Goal: Task Accomplishment & Management: Manage account settings

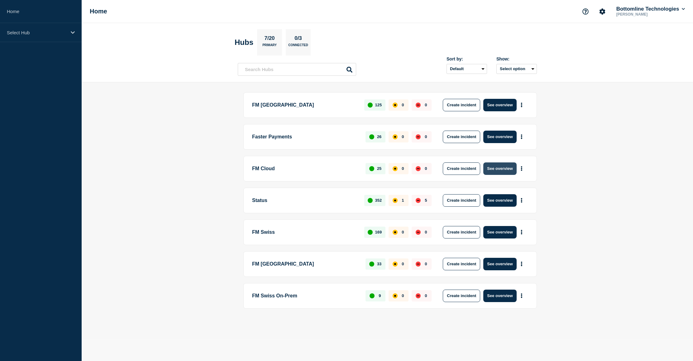
click at [503, 170] on button "See overview" at bounding box center [499, 168] width 33 height 12
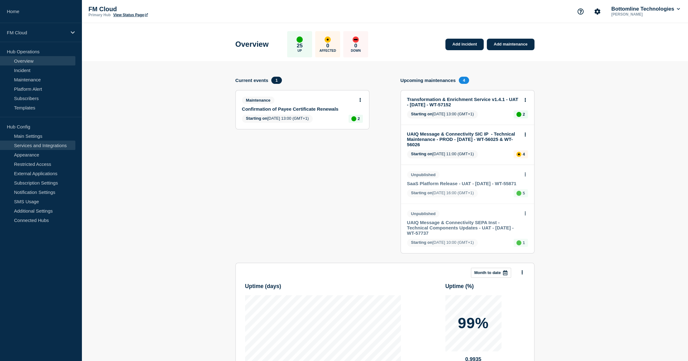
click at [36, 146] on link "Services and Integrations" at bounding box center [37, 144] width 75 height 9
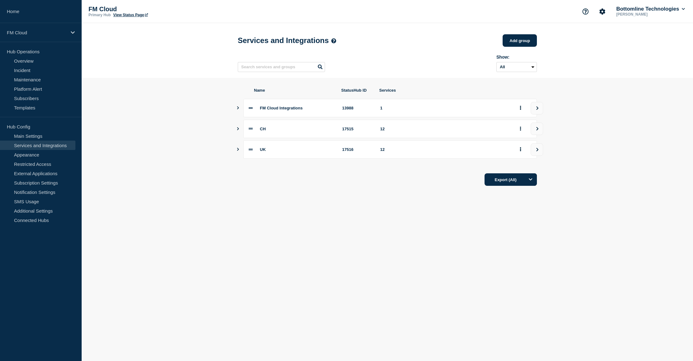
click at [239, 130] on icon "Show services" at bounding box center [238, 128] width 4 height 3
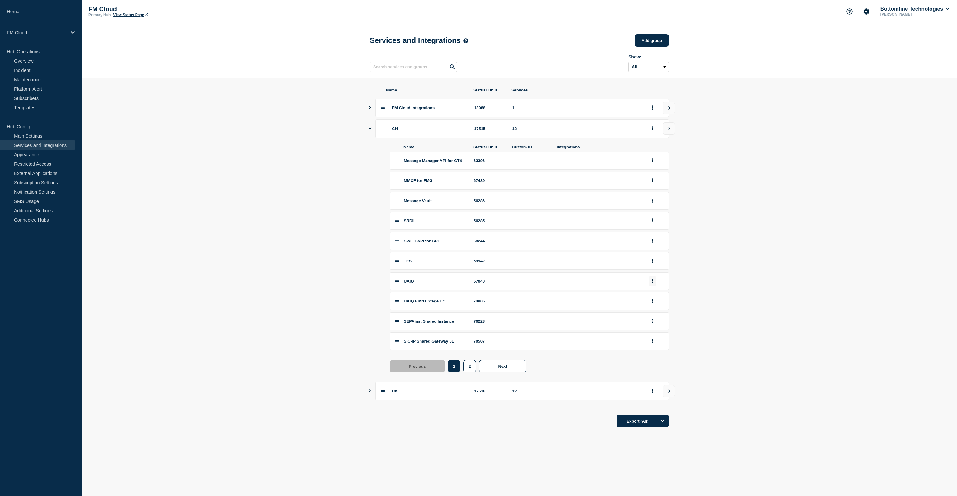
click at [650, 286] on button "group actions" at bounding box center [652, 282] width 8 height 10
click at [692, 287] on section "Name StatusHub ID Services FM Cloud Integrations 13988 1 CH 17515 12 Name Statu…" at bounding box center [519, 258] width 875 height 360
click at [394, 349] on li "SIC-IP Shared Gateway 01 70507" at bounding box center [529, 342] width 279 height 18
click at [469, 360] on button "2" at bounding box center [469, 366] width 13 height 12
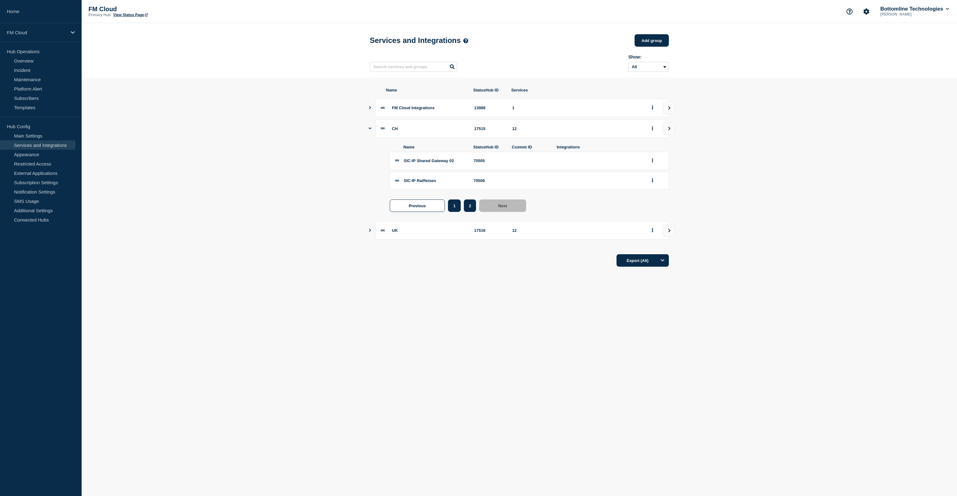
click at [458, 212] on button "1" at bounding box center [454, 206] width 13 height 12
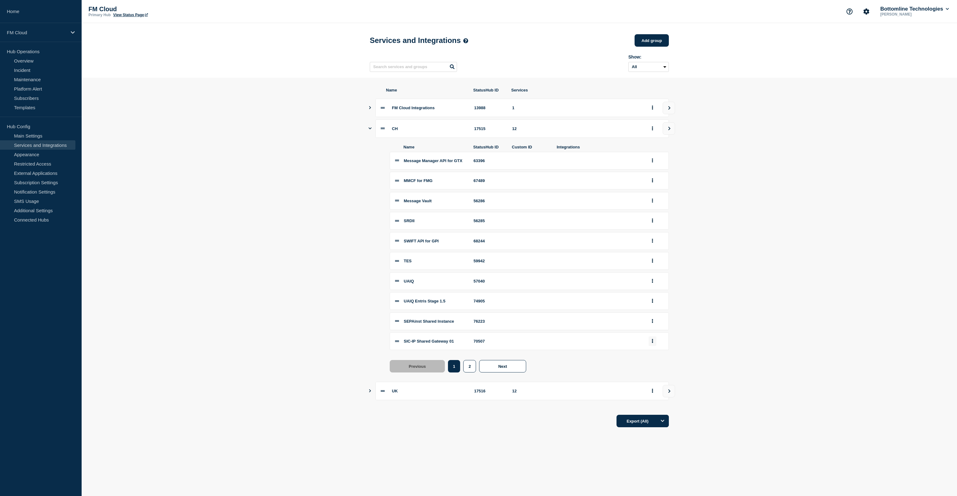
click at [655, 346] on button "group actions" at bounding box center [652, 342] width 8 height 10
click at [654, 358] on button "Edit" at bounding box center [655, 353] width 31 height 10
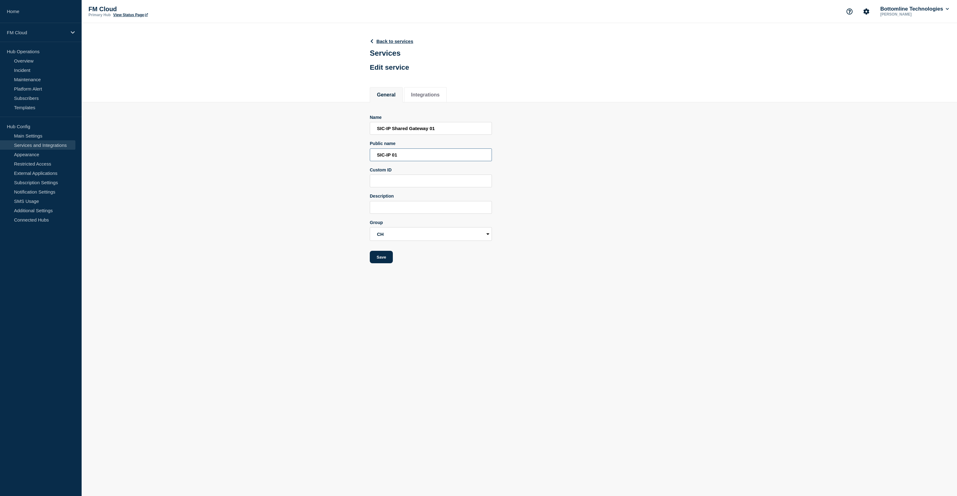
click at [411, 161] on input "SIC-IP 01" at bounding box center [431, 155] width 122 height 13
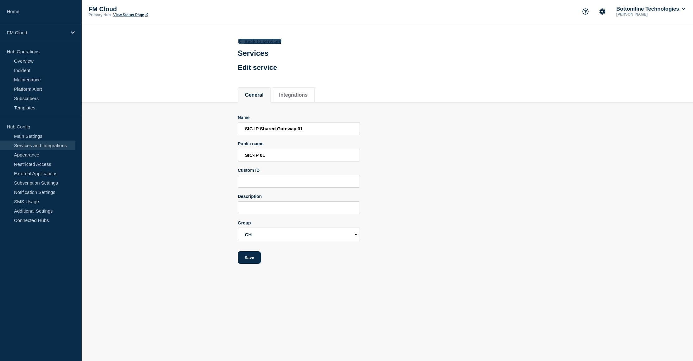
click at [251, 39] on link "Back to services" at bounding box center [260, 41] width 44 height 5
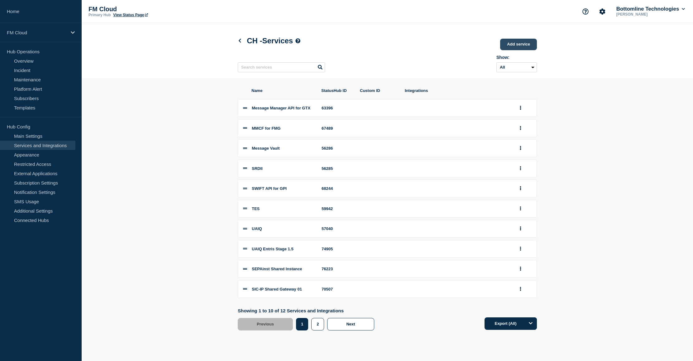
click at [525, 48] on link "Add service" at bounding box center [518, 45] width 37 height 12
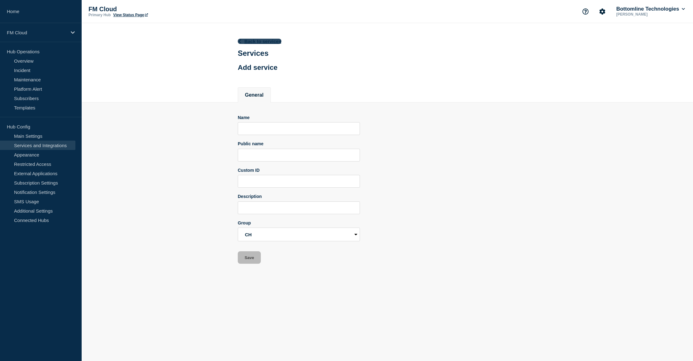
click at [255, 40] on link "Back to services" at bounding box center [260, 41] width 44 height 5
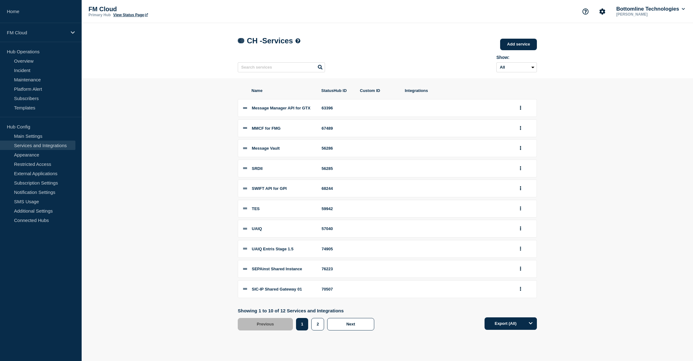
click at [239, 42] on icon at bounding box center [239, 41] width 5 height 4
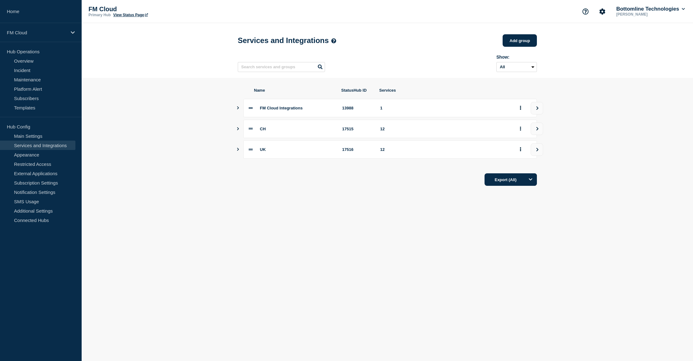
click at [236, 151] on icon "Show services" at bounding box center [238, 149] width 4 height 3
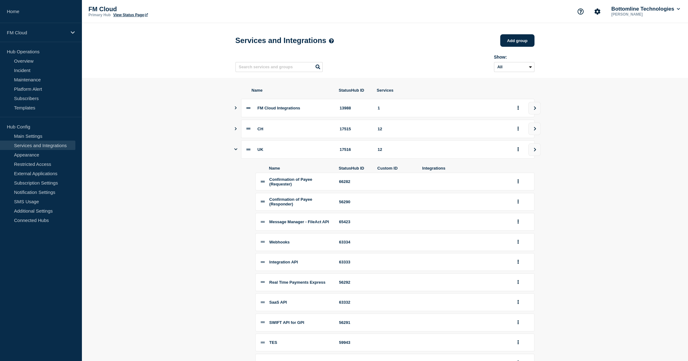
click at [236, 150] on icon "Show services" at bounding box center [235, 149] width 3 height 2
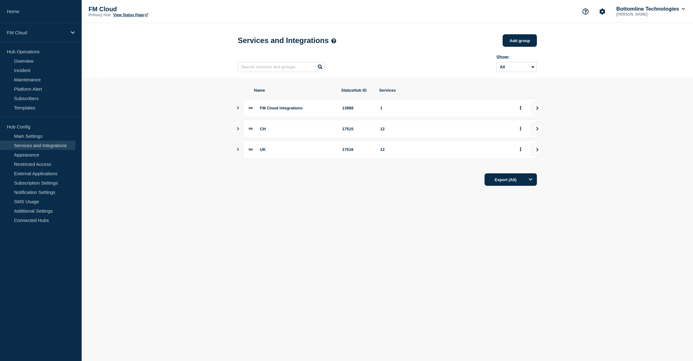
click at [353, 231] on body "Home FM Cloud Hub Operations Overview Incident Maintenance Platform Alert Subsc…" at bounding box center [346, 180] width 693 height 361
click at [236, 130] on icon "Show services" at bounding box center [238, 128] width 4 height 3
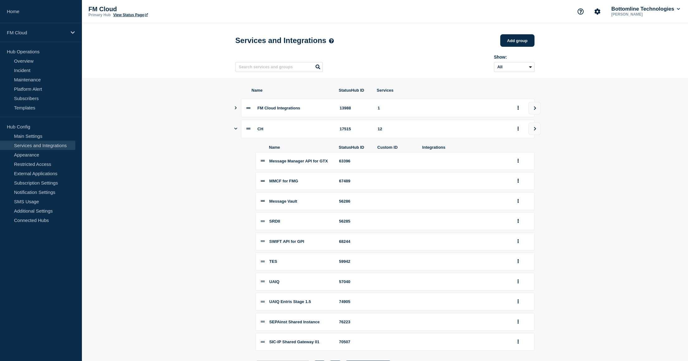
click at [237, 132] on div "CH 17515 12" at bounding box center [384, 129] width 299 height 18
click at [233, 130] on section "Name StatusHub ID Services FM Cloud Integrations 13988 1 CH 17515 12 Name Statu…" at bounding box center [385, 258] width 606 height 360
click at [234, 132] on section "Name StatusHub ID Services FM Cloud Integrations 13988 1 CH 17515 12 Name Statu…" at bounding box center [385, 258] width 606 height 360
click at [234, 130] on icon "Show services" at bounding box center [235, 128] width 3 height 4
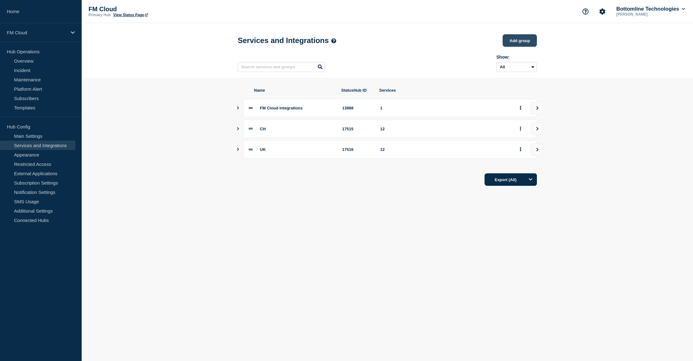
click at [516, 45] on button "Add group" at bounding box center [519, 40] width 34 height 12
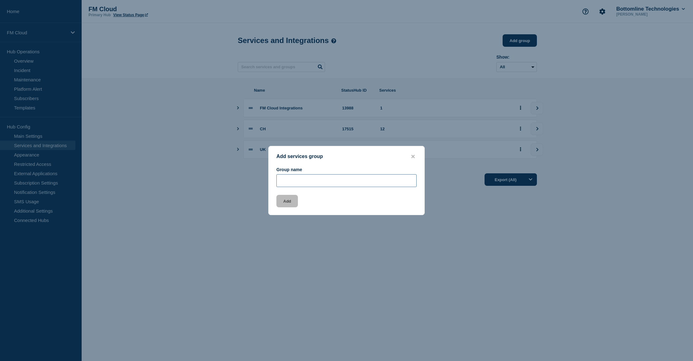
click at [301, 177] on input "Group name" at bounding box center [346, 180] width 140 height 13
click at [306, 180] on input "CH -" at bounding box center [346, 180] width 140 height 13
paste input "Fraud & Financial Crime - Development"
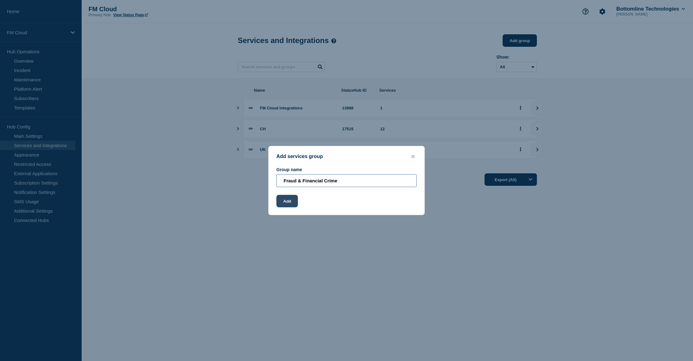
type input "Fraud & Financial Crime"
click at [284, 206] on button "Add" at bounding box center [286, 201] width 21 height 12
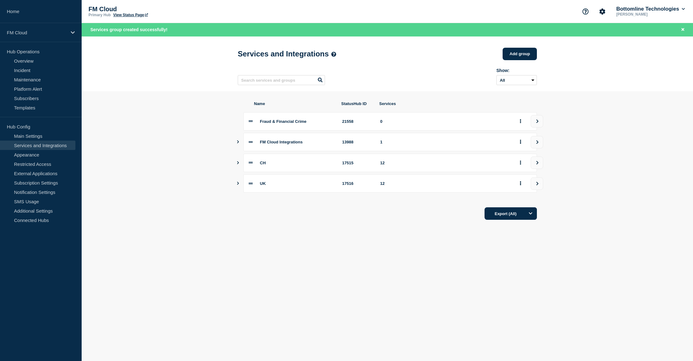
click at [240, 147] on div "FM Cloud Integrations 13988 1" at bounding box center [387, 142] width 299 height 18
click at [240, 143] on icon "Show services" at bounding box center [238, 141] width 4 height 3
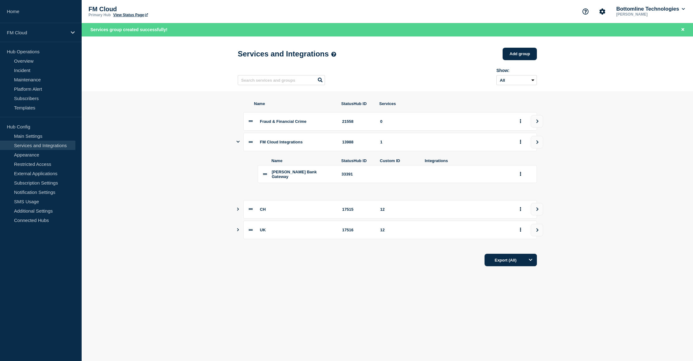
click at [239, 144] on icon "Show services" at bounding box center [237, 142] width 3 height 4
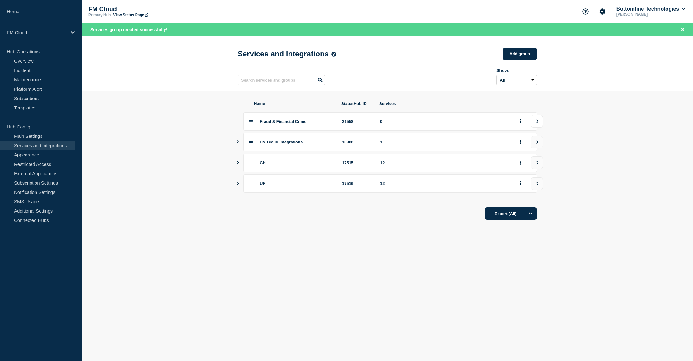
click at [539, 123] on icon "view group" at bounding box center [537, 121] width 4 height 4
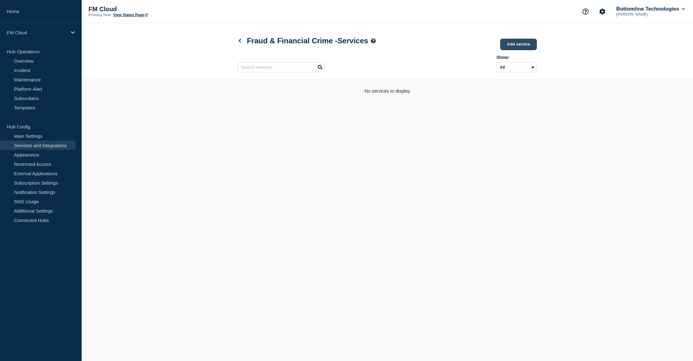
click at [524, 47] on link "Add service" at bounding box center [518, 45] width 37 height 12
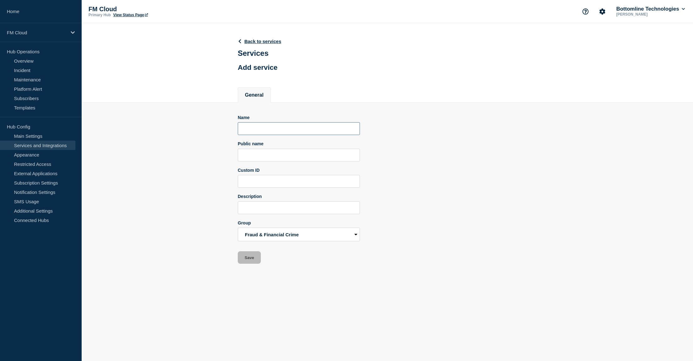
click at [254, 135] on input "Name" at bounding box center [299, 128] width 122 height 13
paste input "UAIQ Sanction Screening"
type input "MCF for UAIQ - CH - Shared"
click at [460, 159] on div "Name MCF for UAIQ - CH - Shared Public name Custom ID Description Group Fraud &…" at bounding box center [387, 189] width 299 height 149
click at [317, 160] on input "Public name" at bounding box center [299, 155] width 122 height 13
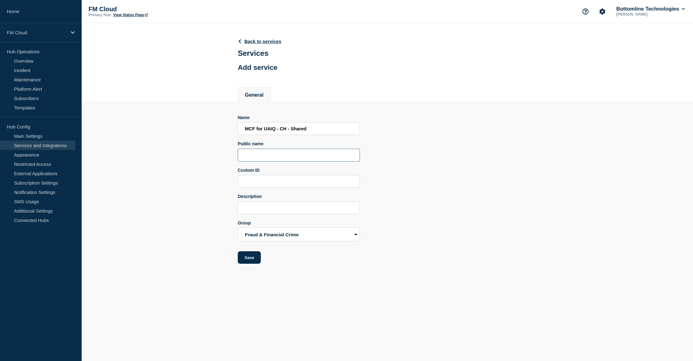
paste input "UAIQ Sanction Screening for Instant Payment"
type input "UAIQ Sanction Screening for Instant Payment"
click at [302, 183] on input "Custom ID" at bounding box center [299, 181] width 122 height 13
click at [289, 214] on input "Description" at bounding box center [299, 207] width 122 height 13
drag, startPoint x: 277, startPoint y: 297, endPoint x: 254, endPoint y: 267, distance: 37.4
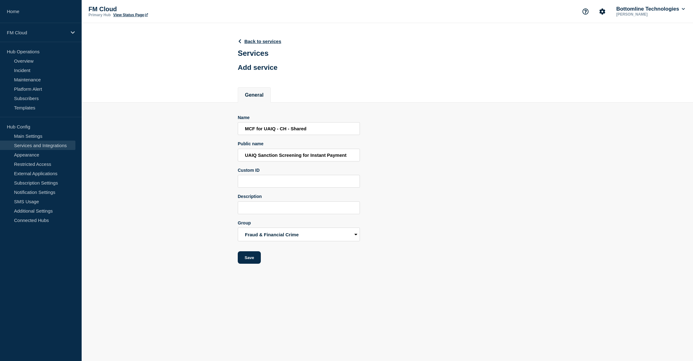
click at [277, 296] on body "Home FM Cloud Hub Operations Overview Incident Maintenance Platform Alert Subsc…" at bounding box center [346, 180] width 693 height 361
click at [346, 157] on input "UAIQ Sanction Screening for Instant Payment" at bounding box center [299, 155] width 122 height 13
click at [250, 257] on button "Save" at bounding box center [249, 257] width 23 height 12
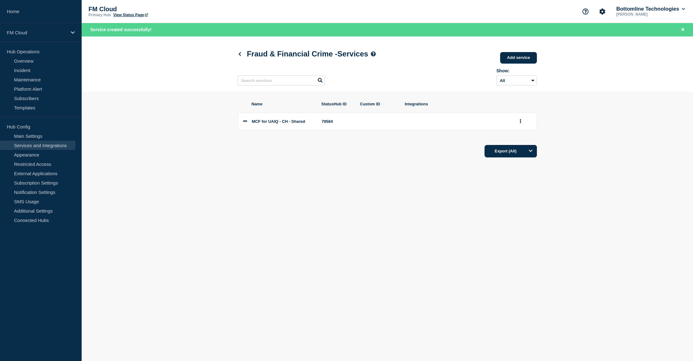
click at [304, 124] on span "MCF for UAIQ - CH - Shared" at bounding box center [278, 121] width 53 height 5
click at [522, 123] on button "group actions" at bounding box center [520, 121] width 8 height 10
click at [522, 135] on button "Edit" at bounding box center [523, 133] width 31 height 10
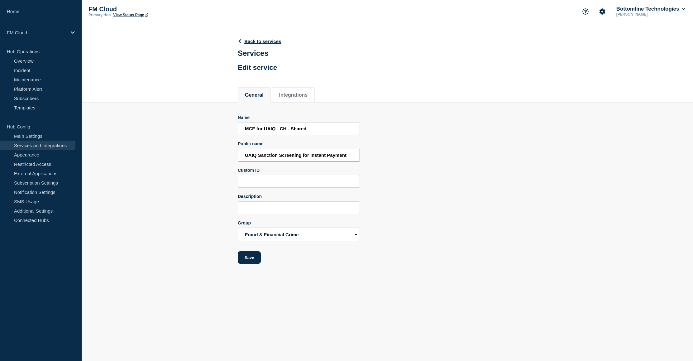
click at [343, 153] on input "UAIQ Sanction Screening for Instant Payment" at bounding box center [299, 155] width 122 height 13
click at [348, 155] on input "UAIQ Sanction Screening for Instant Payment" at bounding box center [299, 155] width 122 height 13
type input "UAIQ Sanction Screening for Instant Payment - CH - 01"
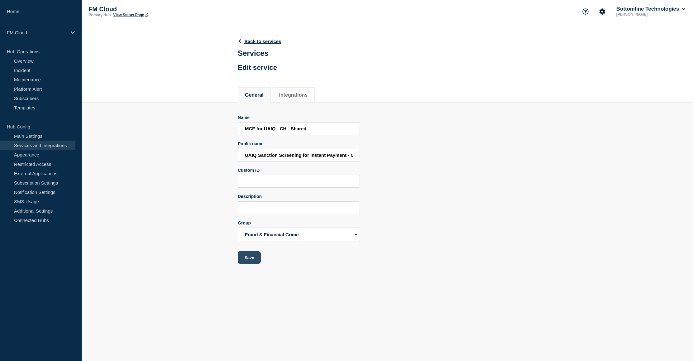
click at [249, 260] on button "Save" at bounding box center [249, 257] width 23 height 12
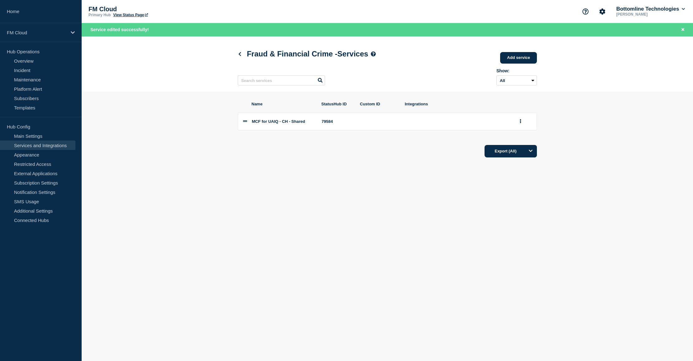
click at [335, 194] on body "Home FM Cloud Hub Operations Overview Incident Maintenance Platform Alert Subsc…" at bounding box center [346, 180] width 693 height 361
click at [241, 54] on icon at bounding box center [239, 54] width 5 height 4
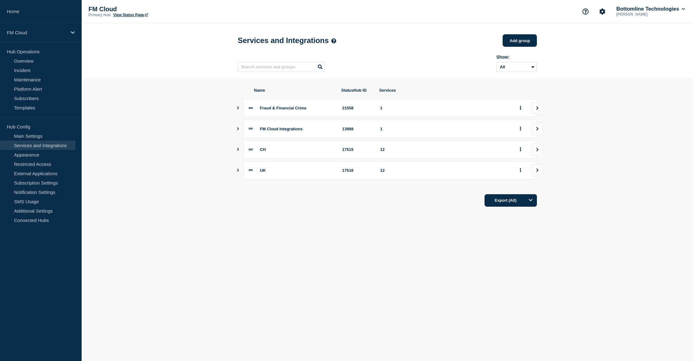
click at [243, 158] on div "CH 17515 12" at bounding box center [389, 149] width 293 height 18
click at [238, 151] on icon "Show services" at bounding box center [238, 149] width 2 height 3
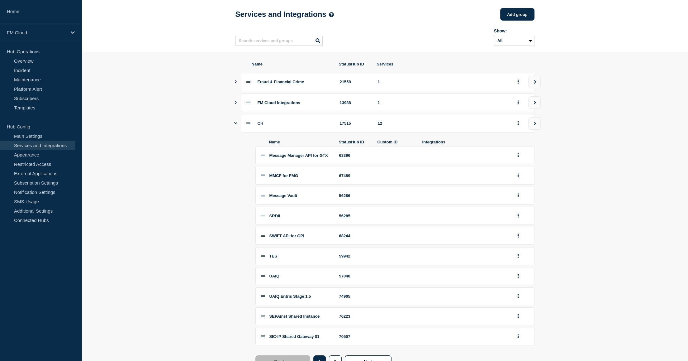
scroll to position [62, 0]
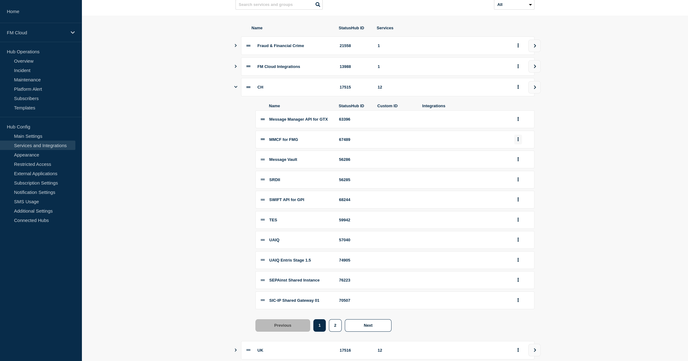
click at [516, 144] on button "group actions" at bounding box center [518, 140] width 8 height 10
click at [516, 156] on button "Edit" at bounding box center [521, 151] width 31 height 10
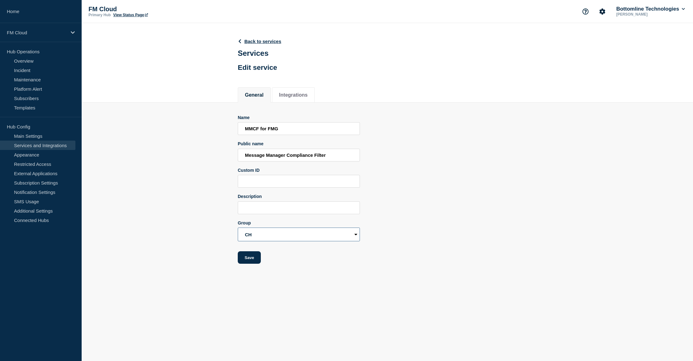
click at [274, 235] on select "Fraud & Financial Crime FM Cloud Integrations CH [GEOGRAPHIC_DATA]" at bounding box center [299, 234] width 122 height 14
select select "21558"
click at [238, 230] on select "Fraud & Financial Crime FM Cloud Integrations CH [GEOGRAPHIC_DATA]" at bounding box center [299, 234] width 122 height 14
click at [291, 131] on input "MMCF for FMG" at bounding box center [299, 128] width 122 height 13
click at [290, 132] on input "MCF for FMG" at bounding box center [299, 128] width 122 height 13
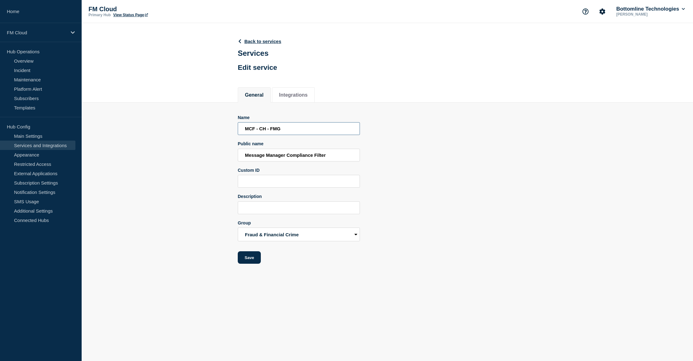
type input "MCF - CH - FMG"
paste input "UAIQ Sanction Screening for Instant Payment"
click at [263, 157] on input "UAIQ Sanction Screening for Instant Payment" at bounding box center [299, 155] width 122 height 13
paste input "UAIQ Sanction Screening"
click at [253, 158] on input "UAIQ Sanction Screening for Instant Payment" at bounding box center [299, 155] width 122 height 13
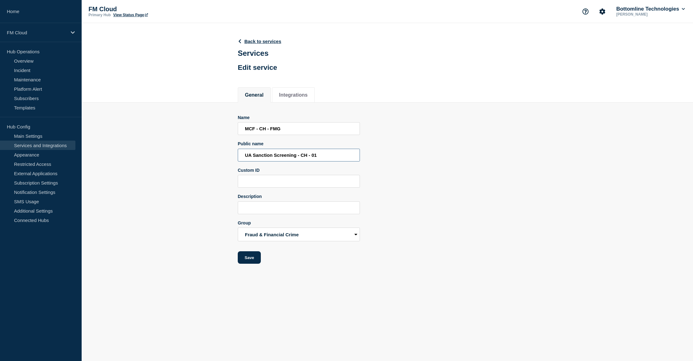
click at [312, 159] on input "UA Sanction Screening - CH - 01" at bounding box center [299, 155] width 122 height 13
type input "UA Sanction Screening - CH - 01"
click at [271, 183] on input "Custom ID" at bounding box center [299, 181] width 122 height 13
click at [458, 204] on div "Name MCF - CH - FMG Public name UA Sanction Screening - CH - 01 Custom ID Descr…" at bounding box center [387, 189] width 299 height 149
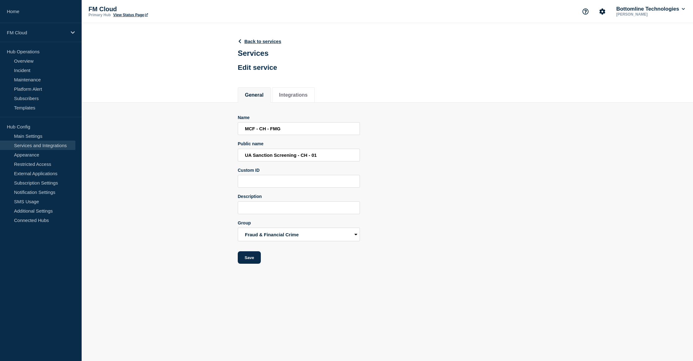
drag, startPoint x: 458, startPoint y: 204, endPoint x: 264, endPoint y: 256, distance: 200.3
click at [442, 201] on div "Name MCF - CH - FMG Public name UA Sanction Screening - CH - 01 Custom ID Descr…" at bounding box center [387, 189] width 299 height 149
click at [250, 258] on button "Save" at bounding box center [249, 257] width 23 height 12
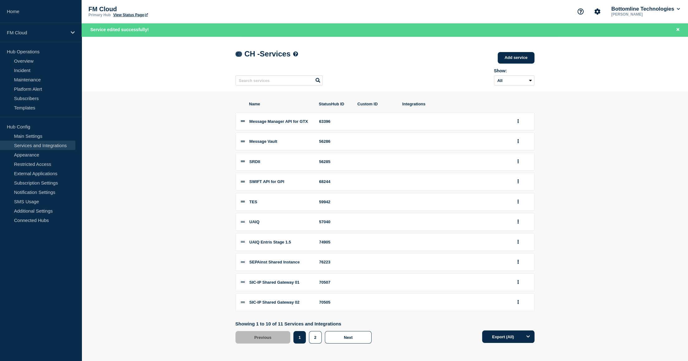
click at [239, 54] on link at bounding box center [238, 53] width 7 height 5
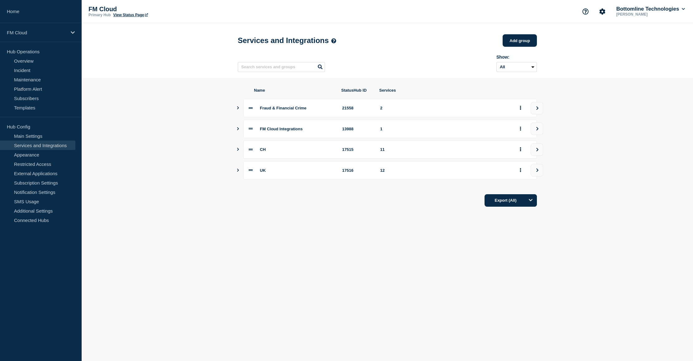
click at [239, 112] on button "Show services" at bounding box center [237, 108] width 3 height 18
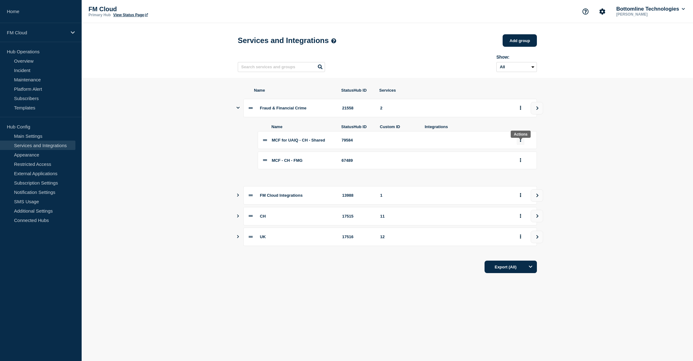
click at [522, 144] on button "group actions" at bounding box center [520, 140] width 8 height 10
click at [518, 156] on button "Edit" at bounding box center [523, 152] width 31 height 10
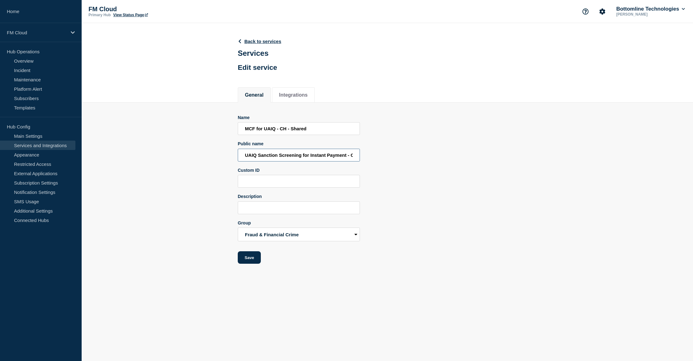
click at [255, 157] on input "UAIQ Sanction Screening for Instant Payment - CH - 01" at bounding box center [299, 155] width 122 height 13
type input "UA Sanction Screening for Instant Payment - CH - 01"
click at [318, 281] on body "Home FM Cloud Hub Operations Overview Incident Maintenance Platform Alert Subsc…" at bounding box center [346, 180] width 693 height 361
drag, startPoint x: 336, startPoint y: 160, endPoint x: 376, endPoint y: 166, distance: 40.7
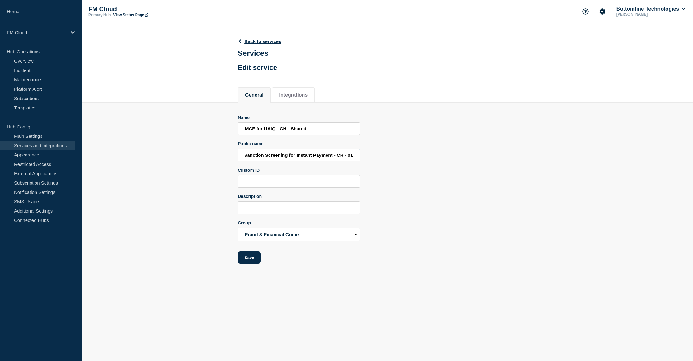
click at [376, 166] on div "Name MCF for UAIQ - CH - Shared Public name UA Sanction Screening for Instant P…" at bounding box center [387, 189] width 299 height 149
click at [421, 180] on div "Name MCF for UAIQ - CH - Shared Public name UA Sanction Screening for Instant P…" at bounding box center [387, 189] width 299 height 149
click at [249, 262] on button "Save" at bounding box center [249, 257] width 23 height 12
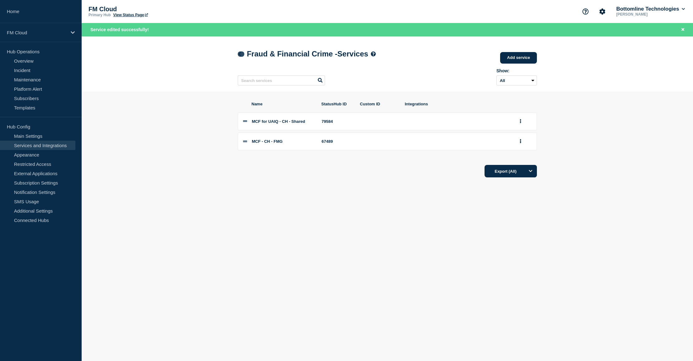
click at [239, 56] on icon at bounding box center [239, 54] width 5 height 4
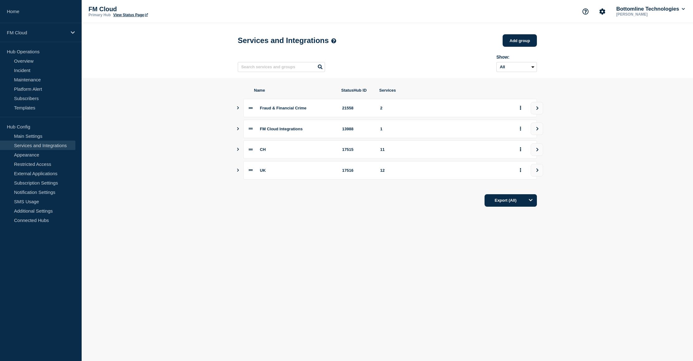
click at [239, 169] on div "UK 17516 12" at bounding box center [387, 170] width 299 height 18
click at [239, 171] on button "Show services" at bounding box center [237, 170] width 3 height 18
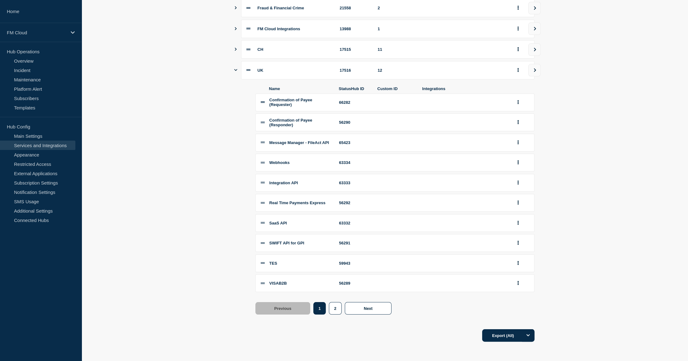
scroll to position [112, 0]
click at [263, 203] on icon at bounding box center [263, 203] width 4 height 4
click at [347, 201] on div "56292" at bounding box center [354, 202] width 31 height 5
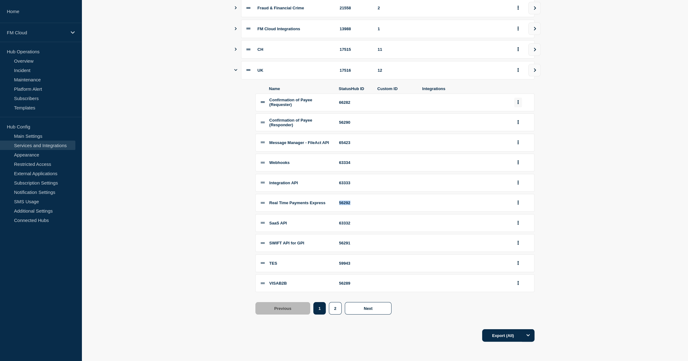
click at [516, 98] on button "group actions" at bounding box center [518, 102] width 8 height 10
click at [519, 110] on button "Edit" at bounding box center [521, 115] width 31 height 10
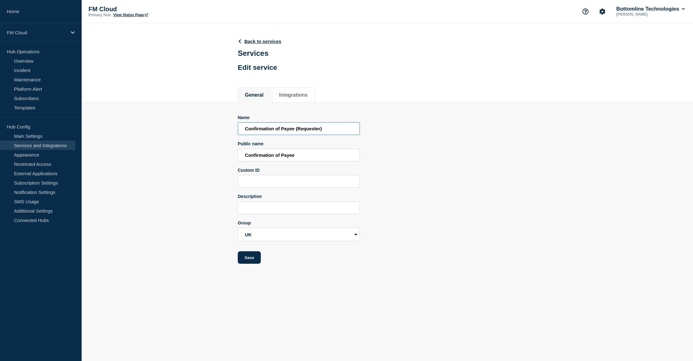
click at [333, 130] on input "Confirmation of Payee (Requester)" at bounding box center [299, 128] width 122 height 13
click at [405, 162] on div "Name Confirmation of Payee (Requester) Public name Confirmation of Payee Custom…" at bounding box center [387, 189] width 299 height 149
click at [328, 156] on input "Confirmation of Payee" at bounding box center [299, 155] width 122 height 13
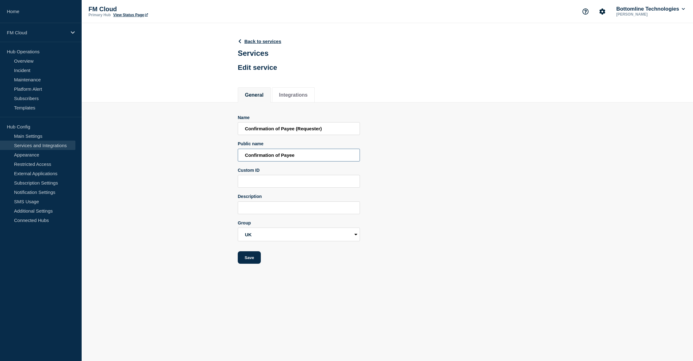
click at [319, 156] on input "Confirmation of Payee" at bounding box center [299, 155] width 122 height 13
click at [331, 133] on input "Confirmation of Payee (Requester)" at bounding box center [299, 128] width 122 height 13
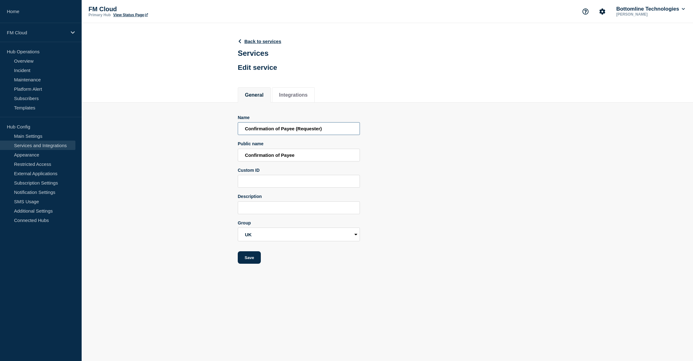
type input "Confirmation of Payee (Requester)"
drag, startPoint x: 571, startPoint y: 20, endPoint x: 584, endPoint y: 0, distance: 23.5
click at [575, 13] on div "FM Cloud Primary Hub View Status Page Bottomline Technologies [PERSON_NAME]" at bounding box center [387, 11] width 611 height 23
click at [336, 137] on form "Name Confirmation of Payee (Requester) Public name Confirmation of Payee Custom…" at bounding box center [299, 189] width 122 height 149
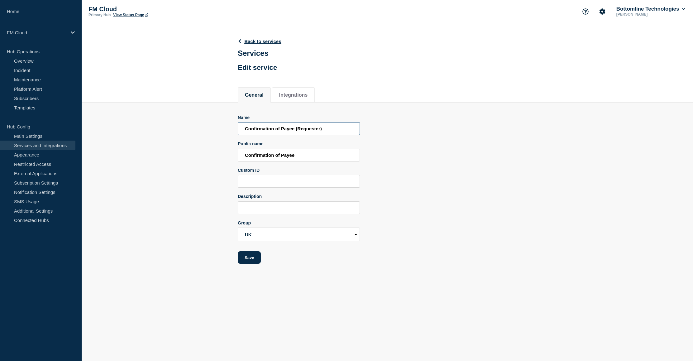
click at [334, 132] on input "Confirmation of Payee (Requester)" at bounding box center [299, 128] width 122 height 13
click at [329, 130] on input "Confirmation of Payee (Requester)" at bounding box center [299, 128] width 122 height 13
click at [337, 157] on input "Confirmation of Payee" at bounding box center [299, 155] width 122 height 13
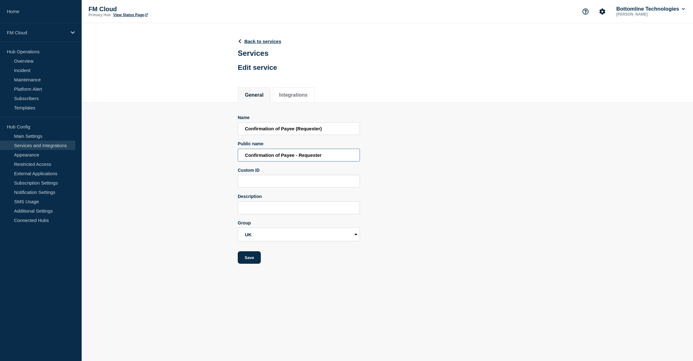
click at [337, 157] on input "Confirmation of Payee - Requester" at bounding box center [299, 155] width 122 height 13
click at [288, 159] on input "Confirmation of Payee - Requester" at bounding box center [299, 155] width 122 height 13
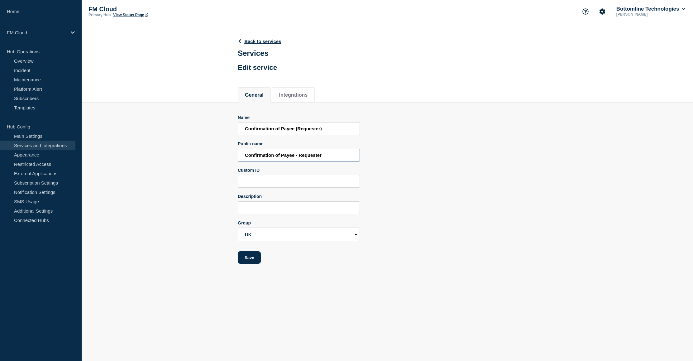
click at [288, 159] on input "Confirmation of Payee - Requester" at bounding box center [299, 155] width 122 height 13
type input "Confirmation of Payee - Requester"
click at [292, 133] on input "Confirmation of Payee (Requester)" at bounding box center [299, 128] width 122 height 13
click at [310, 132] on input "Confirmation of Payee (Requester)" at bounding box center [299, 128] width 122 height 13
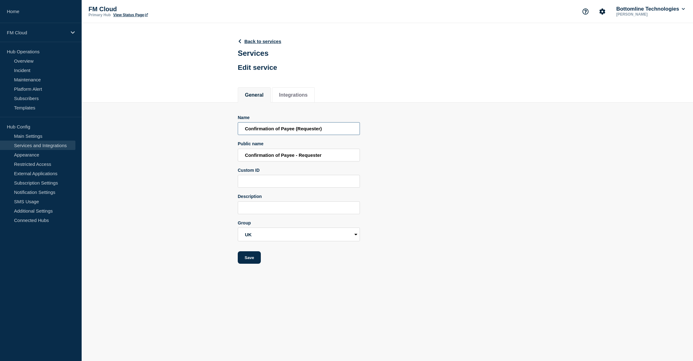
click at [310, 132] on input "Confirmation of Payee (Requester)" at bounding box center [299, 128] width 122 height 13
click at [325, 126] on input "Confirmation of Payee (Requester)" at bounding box center [299, 128] width 122 height 13
click at [310, 160] on input "Confirmation of Payee - Requester" at bounding box center [299, 155] width 122 height 13
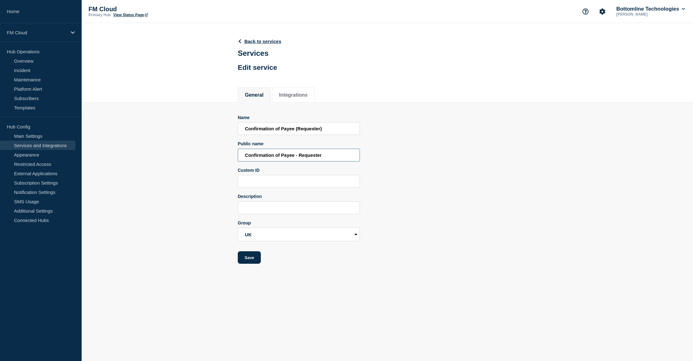
click at [310, 160] on input "Confirmation of Payee - Requester" at bounding box center [299, 155] width 122 height 13
click at [292, 241] on select "Fraud & Financial Crime FM Cloud Integrations CH [GEOGRAPHIC_DATA]" at bounding box center [299, 234] width 122 height 14
select select "21558"
click at [238, 230] on select "Fraud & Financial Crime FM Cloud Integrations CH [GEOGRAPHIC_DATA]" at bounding box center [299, 234] width 122 height 14
click at [257, 263] on button "Save" at bounding box center [249, 257] width 23 height 12
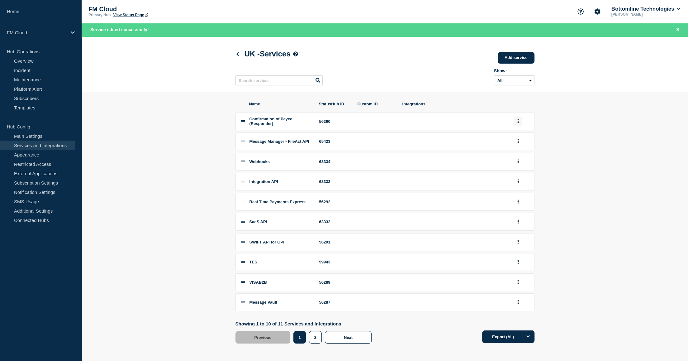
click at [521, 125] on button "group actions" at bounding box center [518, 121] width 8 height 10
click at [517, 138] on button "Edit" at bounding box center [521, 134] width 31 height 10
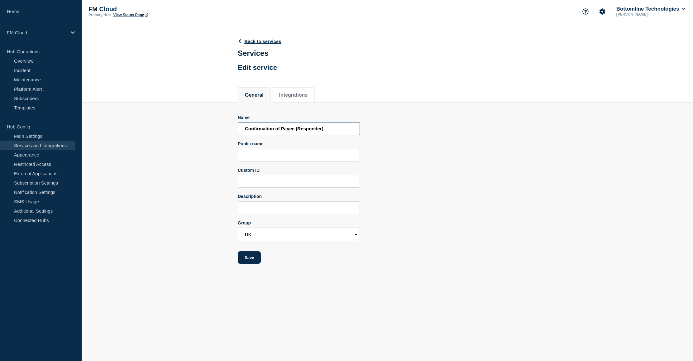
click at [314, 132] on input "Confirmation of Payee (Responder)" at bounding box center [299, 128] width 122 height 13
click at [295, 128] on input "Confirmation of Payee (Responder)" at bounding box center [299, 128] width 122 height 13
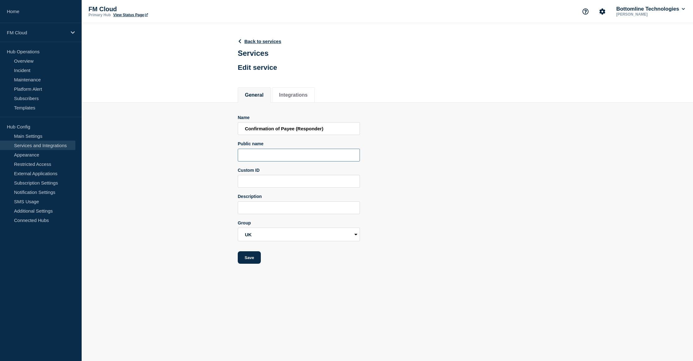
click at [273, 160] on input "Public name" at bounding box center [299, 155] width 122 height 13
paste input "Confirmation of Payee (Responder)"
click at [296, 156] on input "Confirmation of Payee (Responder)" at bounding box center [299, 155] width 122 height 13
type input "Confirmation of Payee - Responder"
click at [267, 241] on select "Fraud & Financial Crime FM Cloud Integrations CH [GEOGRAPHIC_DATA]" at bounding box center [299, 234] width 122 height 14
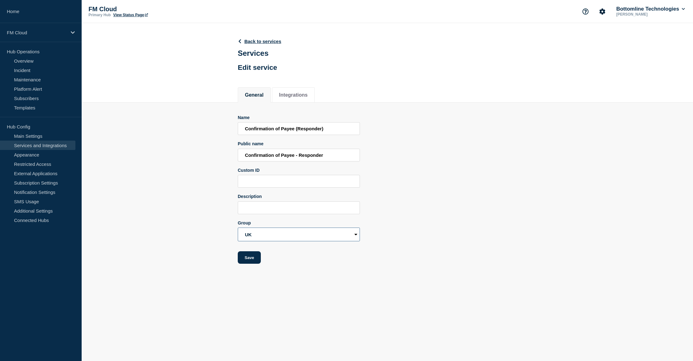
select select "21558"
click at [238, 230] on select "Fraud & Financial Crime FM Cloud Integrations CH [GEOGRAPHIC_DATA]" at bounding box center [299, 234] width 122 height 14
click at [250, 263] on button "Save" at bounding box center [249, 257] width 23 height 12
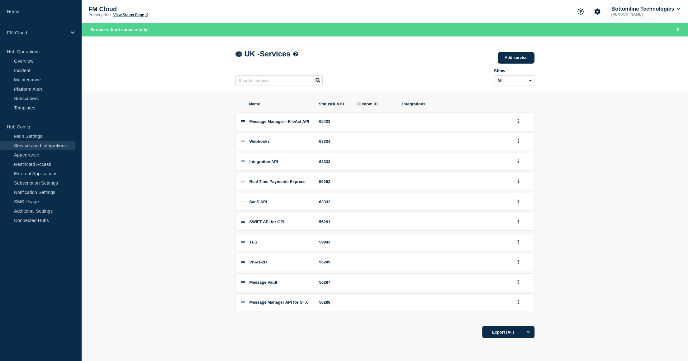
click at [239, 55] on icon at bounding box center [237, 54] width 5 height 4
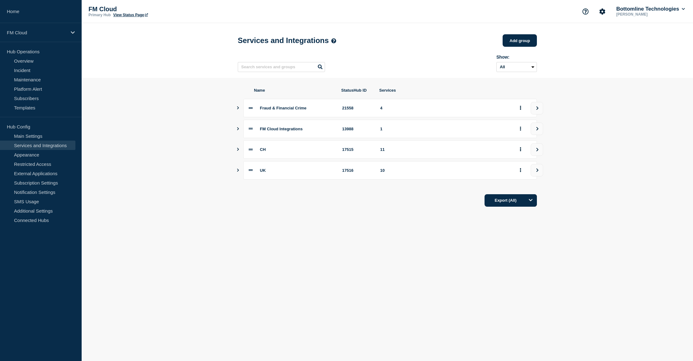
click at [238, 109] on icon "Show services" at bounding box center [238, 107] width 2 height 3
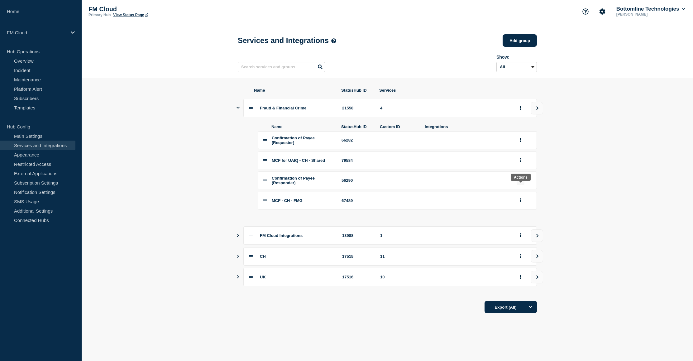
click at [521, 182] on icon "group actions" at bounding box center [520, 180] width 2 height 4
click at [520, 227] on button "Top" at bounding box center [523, 222] width 31 height 10
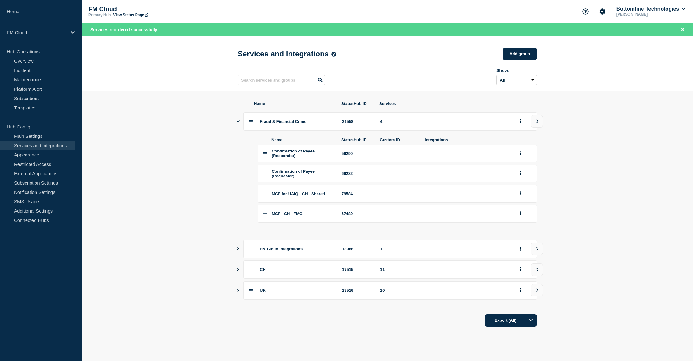
click at [286, 178] on span "Confirmation of Payee (Requester)" at bounding box center [293, 173] width 43 height 9
click at [519, 155] on icon "group actions" at bounding box center [520, 153] width 2 height 4
click at [518, 170] on button "Edit" at bounding box center [523, 166] width 31 height 10
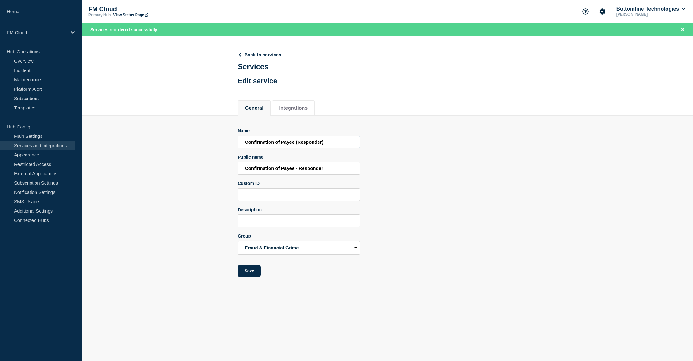
click at [296, 142] on input "Confirmation of Payee (Responder)" at bounding box center [299, 141] width 122 height 13
click at [312, 145] on input "Confirmation of Payee - GB - Responder" at bounding box center [299, 141] width 122 height 13
type input "Confirmation of Payee - GB - Responder"
click at [256, 272] on button "Save" at bounding box center [249, 270] width 23 height 12
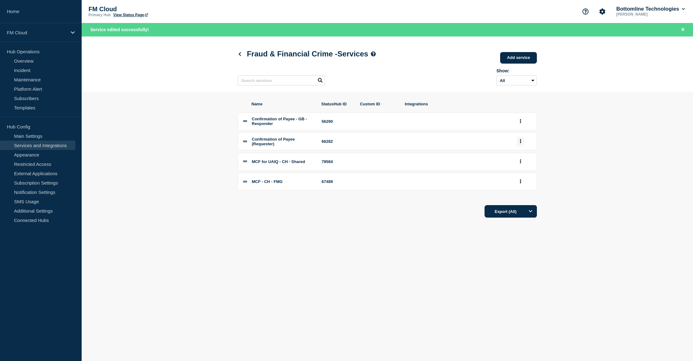
click at [518, 145] on button "group actions" at bounding box center [520, 141] width 8 height 10
click at [518, 156] on button "Edit" at bounding box center [523, 154] width 31 height 10
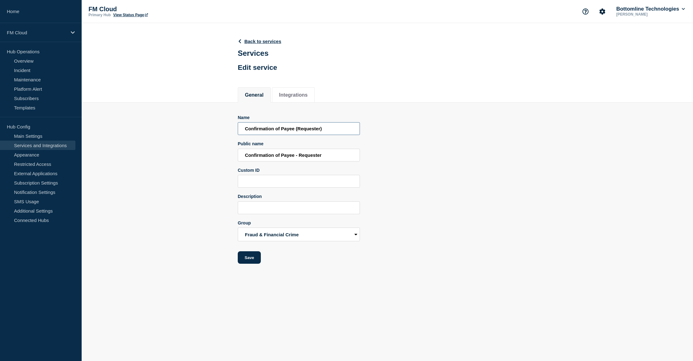
click at [327, 131] on input "Confirmation of Payee (Requester)" at bounding box center [299, 128] width 122 height 13
paste input "- GB -"
type input "Confirmation of Payee - GB - Requester"
click at [255, 257] on button "Save" at bounding box center [249, 257] width 23 height 12
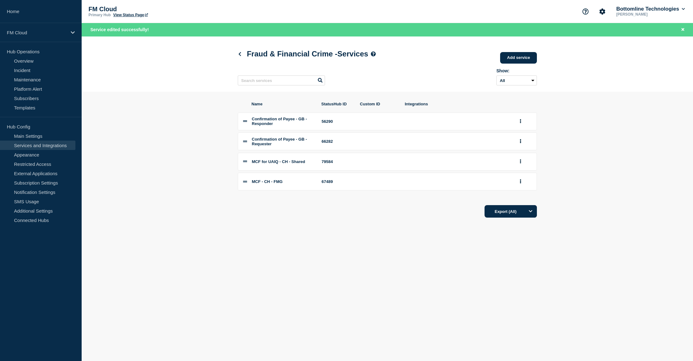
click at [395, 237] on main "Fraud & Financial Crime - Services Add service Here you can create & manage ser…" at bounding box center [387, 136] width 611 height 201
click at [522, 59] on link "Add service" at bounding box center [518, 58] width 37 height 12
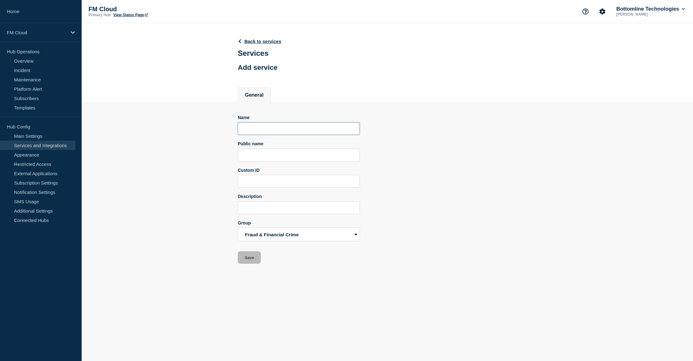
click at [289, 131] on input "Name" at bounding box center [299, 128] width 122 height 13
paste input "Confirmation of Payee - [GEOGRAPHIC_DATA] -"
click at [313, 127] on input "Verification of Payee - GB" at bounding box center [299, 128] width 122 height 13
type input "Verification of Payee - GB - Requester"
paste input "Verification of Payee - GB - Requester"
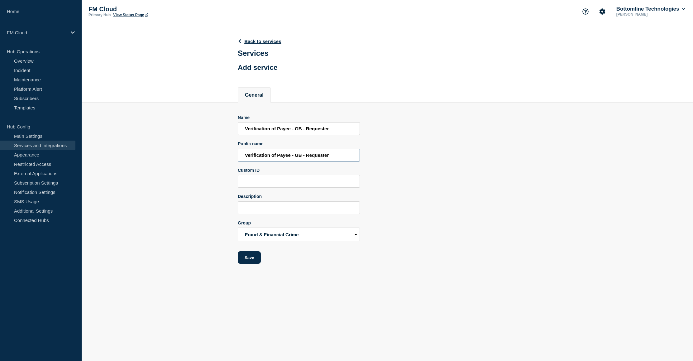
type input "Verification of Payee - GB - Requester"
click at [283, 131] on input "Verification of Payee - GB - Requester" at bounding box center [299, 128] width 122 height 13
drag, startPoint x: 283, startPoint y: 131, endPoint x: 236, endPoint y: 128, distance: 47.1
click at [236, 128] on section "Name Verification of Payee - GB - Requester Public name Verification of Payee -…" at bounding box center [387, 182] width 611 height 161
type input "VoP - GB - Requester"
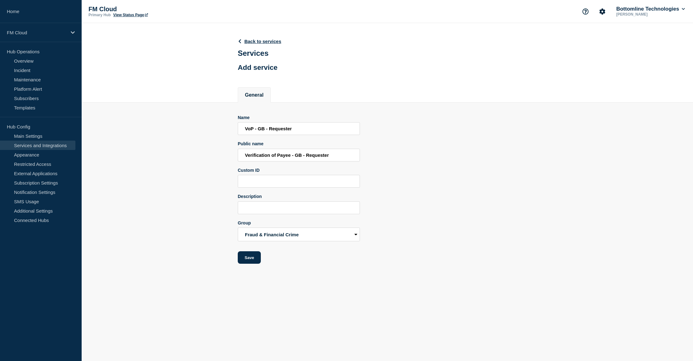
click at [436, 182] on div "Name VoP - GB - Requester Public name Verification of Payee - GB - Requester Cu…" at bounding box center [387, 189] width 299 height 149
click at [283, 131] on input "VoP - GB - Requester" at bounding box center [299, 128] width 122 height 13
click at [255, 259] on button "Save" at bounding box center [249, 257] width 23 height 12
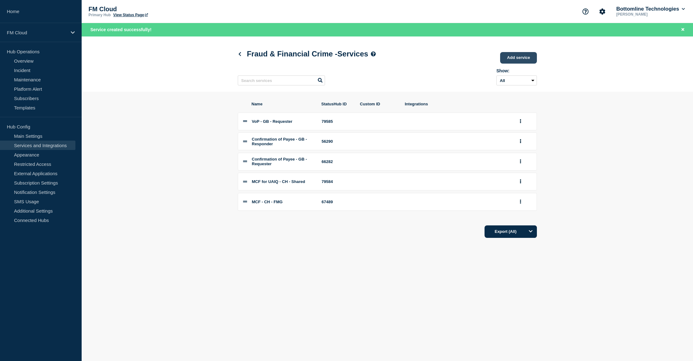
click at [515, 63] on link "Add service" at bounding box center [518, 58] width 37 height 12
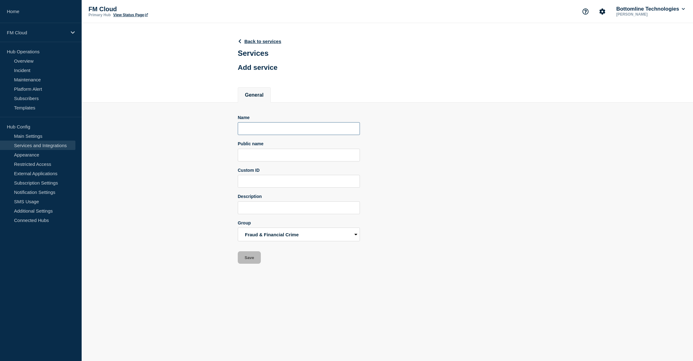
click at [284, 133] on input "Name" at bounding box center [299, 128] width 122 height 13
paste input "VoP - GB - Requester"
click at [285, 130] on input "VoP - GB - Requester" at bounding box center [299, 128] width 122 height 13
click at [275, 130] on input "VoP - GB - Requester" at bounding box center [299, 128] width 122 height 13
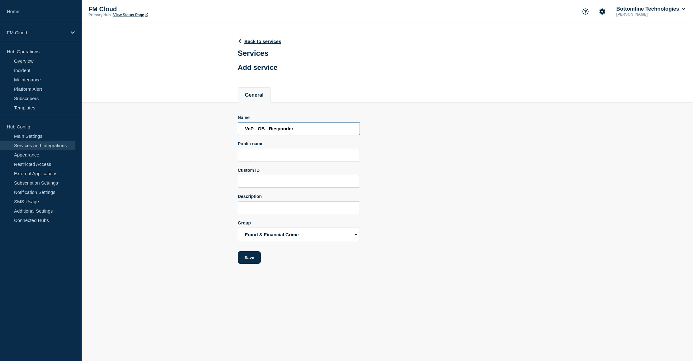
type input "VoP - GB - Responder"
paste input "VoP - GB - Responder"
click at [252, 152] on input "Verid - Responder" at bounding box center [299, 155] width 122 height 13
click at [252, 156] on input "Verid - Responder" at bounding box center [299, 155] width 122 height 13
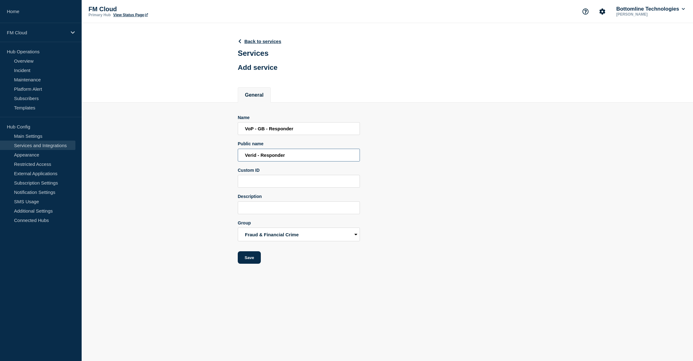
paste input "fication of Payee"
type input "Verification of Payee - Responder"
click at [247, 260] on button "Save" at bounding box center [249, 257] width 23 height 12
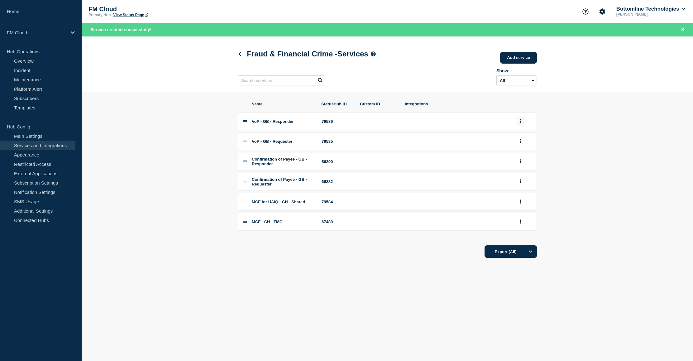
click at [520, 123] on icon "group actions" at bounding box center [520, 121] width 1 height 4
click at [518, 136] on button "Edit" at bounding box center [523, 133] width 31 height 10
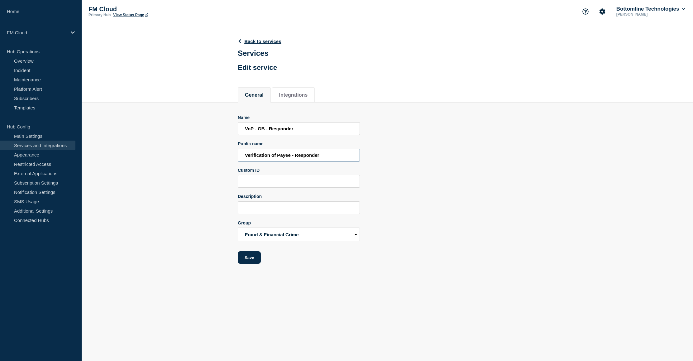
click at [283, 159] on input "Verification of Payee - Responder" at bounding box center [299, 155] width 122 height 13
drag, startPoint x: 283, startPoint y: 159, endPoint x: 240, endPoint y: 158, distance: 43.0
click at [240, 158] on input "Verification of Payee - Responder" at bounding box center [299, 155] width 122 height 13
drag, startPoint x: 257, startPoint y: 260, endPoint x: 283, endPoint y: 249, distance: 28.2
click at [257, 260] on button "Save" at bounding box center [249, 257] width 23 height 12
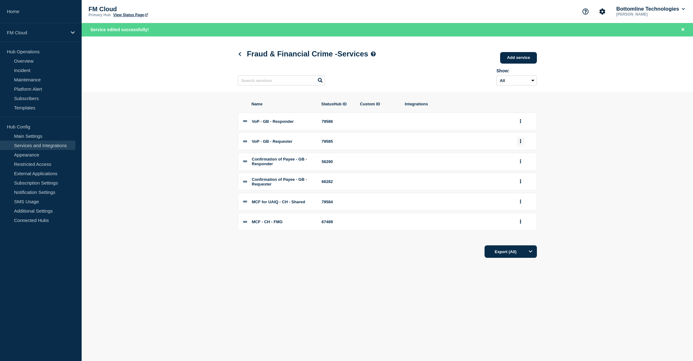
click at [518, 144] on button "group actions" at bounding box center [520, 141] width 8 height 10
click at [521, 157] on button "Edit" at bounding box center [523, 153] width 31 height 10
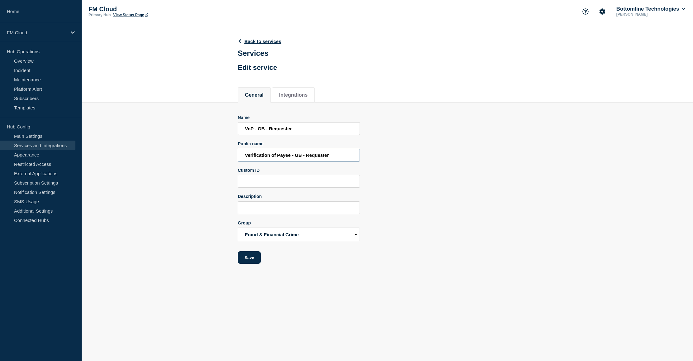
click at [285, 158] on input "Verification of Payee - GB - Requester" at bounding box center [299, 155] width 122 height 13
drag, startPoint x: 285, startPoint y: 158, endPoint x: 222, endPoint y: 159, distance: 63.2
click at [222, 159] on section "Name VoP - GB - Requester Public name Verification of Payee - GB - Requester Cu…" at bounding box center [387, 182] width 611 height 161
paste input "Public name"
type input "Verification of Payee - Requester"
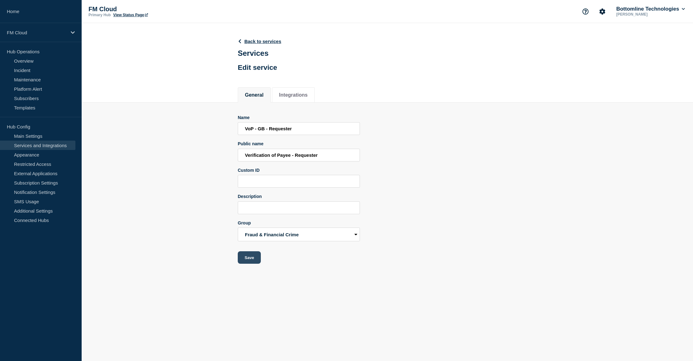
click at [257, 263] on button "Save" at bounding box center [249, 257] width 23 height 12
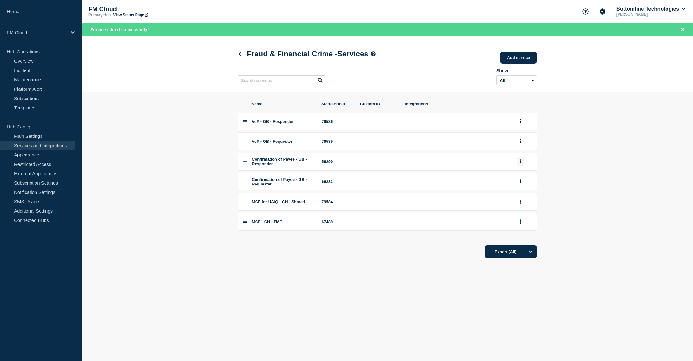
click at [519, 163] on icon "group actions" at bounding box center [520, 161] width 2 height 4
click at [520, 178] on button "Edit" at bounding box center [523, 174] width 31 height 10
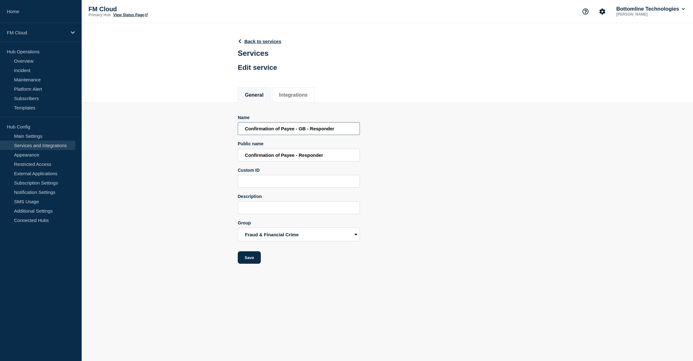
click at [288, 130] on input "Confirmation of Payee - GB - Responder" at bounding box center [299, 128] width 122 height 13
drag, startPoint x: 288, startPoint y: 130, endPoint x: 221, endPoint y: 131, distance: 67.3
click at [221, 131] on section "Name Confirmation of Payee - GB - Responder Public name Confirmation of Payee -…" at bounding box center [387, 182] width 611 height 161
type input "CoP - GB - Responder"
click at [387, 284] on body "Home FM Cloud Hub Operations Overview Incident Maintenance Platform Alert Subsc…" at bounding box center [346, 180] width 693 height 361
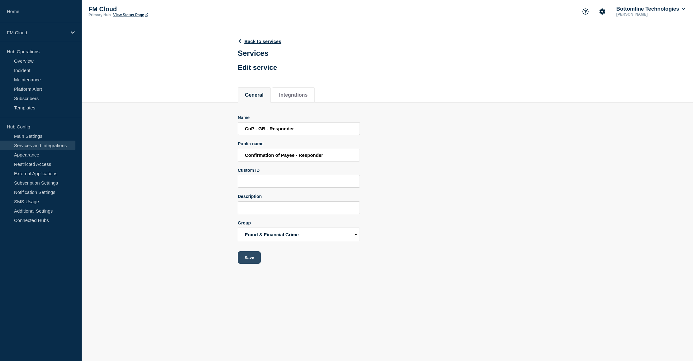
click at [258, 263] on button "Save" at bounding box center [249, 257] width 23 height 12
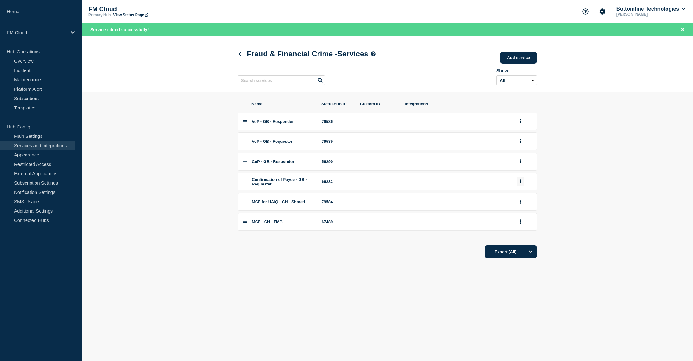
click at [520, 183] on icon "group actions" at bounding box center [520, 181] width 1 height 4
click at [520, 198] on button "Edit" at bounding box center [523, 194] width 31 height 10
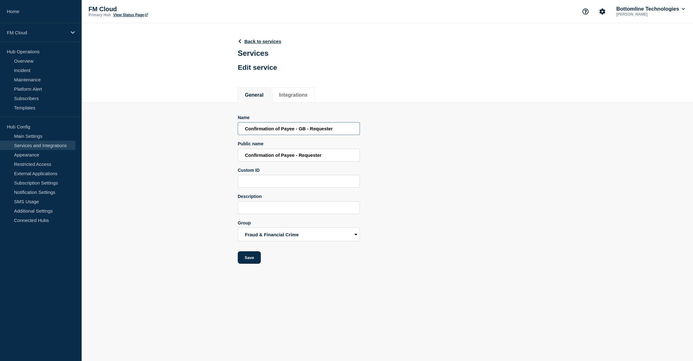
click at [290, 131] on input "Confirmation of Payee - GB - Requester" at bounding box center [299, 128] width 122 height 13
drag, startPoint x: 290, startPoint y: 131, endPoint x: 233, endPoint y: 131, distance: 57.0
click at [233, 131] on section "Name Confirmation of Payee - GB - Requester Public name Confirmation of Payee -…" at bounding box center [387, 182] width 611 height 161
paste input "P"
type input "CoP - GB - Requester"
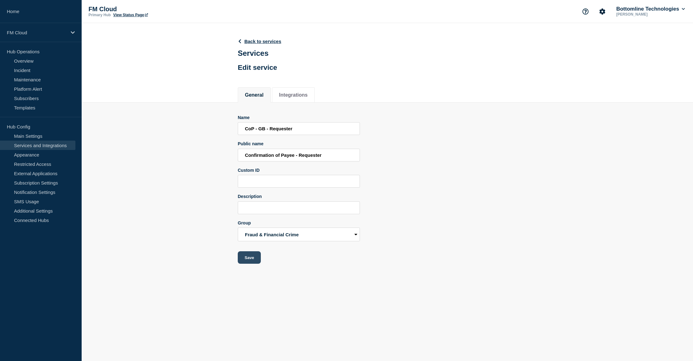
click at [250, 263] on button "Save" at bounding box center [249, 257] width 23 height 12
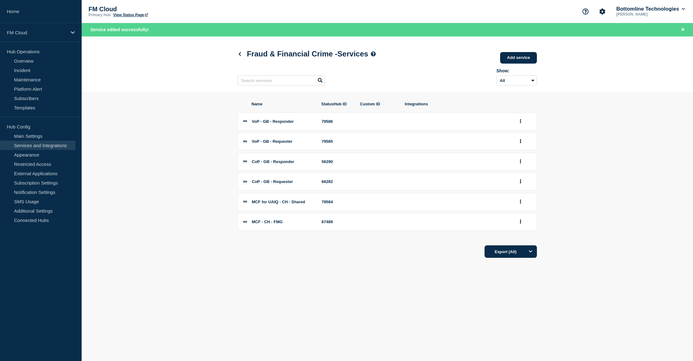
click at [254, 224] on span "MCF - CH - FMG" at bounding box center [267, 221] width 31 height 5
drag, startPoint x: 254, startPoint y: 225, endPoint x: 286, endPoint y: 223, distance: 32.5
click at [286, 223] on div "MCF - CH - FMG" at bounding box center [283, 221] width 62 height 5
click at [282, 224] on span "MCF - CH - FMG" at bounding box center [267, 221] width 31 height 5
drag, startPoint x: 282, startPoint y: 226, endPoint x: 258, endPoint y: 227, distance: 24.6
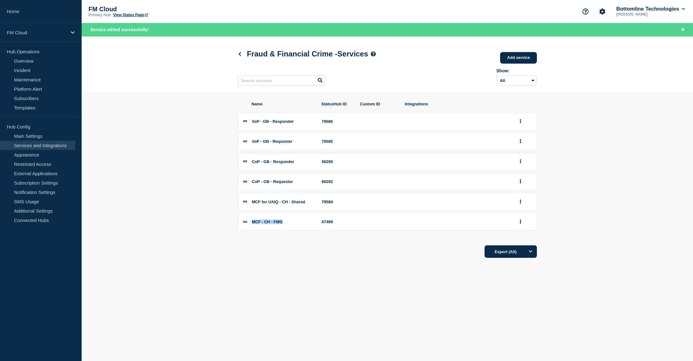
click at [258, 224] on span "MCF - CH - FMG" at bounding box center [267, 221] width 31 height 5
click at [517, 222] on button "group actions" at bounding box center [520, 222] width 8 height 10
click at [519, 237] on button "Edit" at bounding box center [523, 233] width 31 height 10
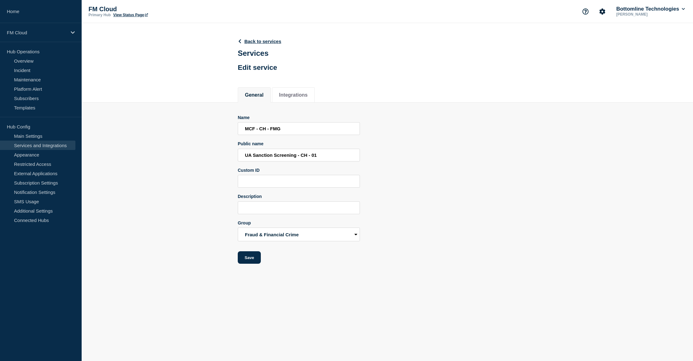
click at [153, 215] on section "Name MCF - CH - FMG Public name UA Sanction Screening - CH - 01 Custom ID Descr…" at bounding box center [387, 182] width 611 height 161
click at [264, 159] on input "UA Sanction Screening - CH - 01" at bounding box center [299, 155] width 122 height 13
click at [253, 41] on link "Back to services" at bounding box center [260, 41] width 44 height 5
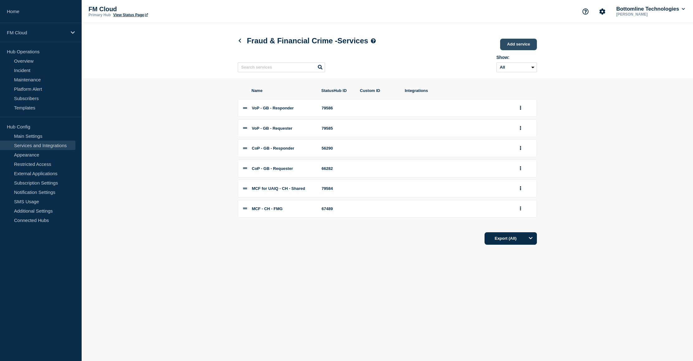
click at [519, 44] on link "Add service" at bounding box center [518, 45] width 37 height 12
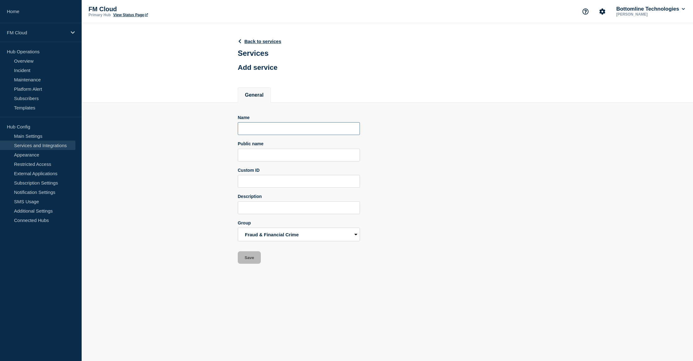
click at [303, 133] on input "Name" at bounding box center [299, 128] width 122 height 13
click at [286, 129] on input "Name" at bounding box center [299, 128] width 122 height 13
paste input "MCF - GB - FMA"
click at [273, 164] on form "Name MCF - GB - FMA Public name Custom ID Description Group Fraud & Financial C…" at bounding box center [299, 189] width 122 height 149
click at [296, 133] on input "MCF - GB - FMA" at bounding box center [299, 128] width 122 height 13
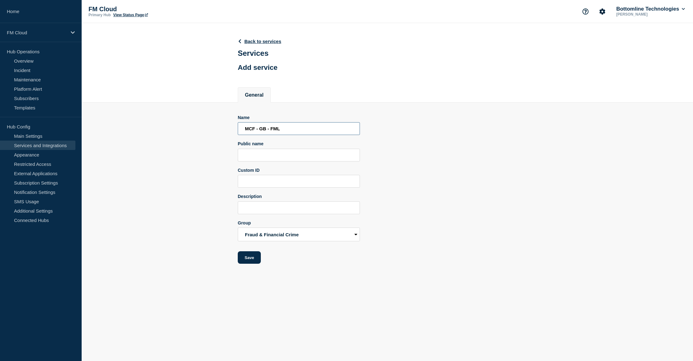
type input "MCF - GB - FML"
paste input "UA Sanction Screening - GB - 01"
type input "UA Sanction Screening - GB - 01"
click at [249, 261] on button "Save" at bounding box center [249, 257] width 23 height 12
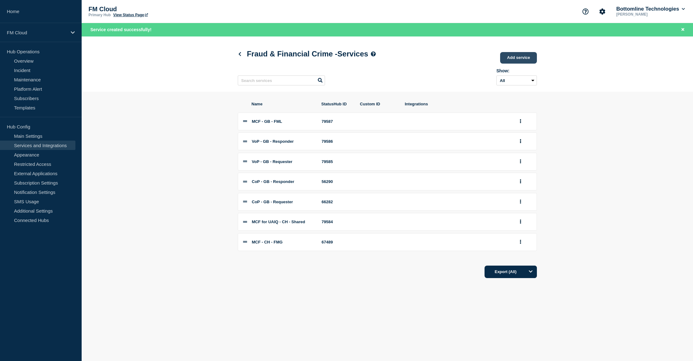
click at [514, 59] on link "Add service" at bounding box center [518, 58] width 37 height 12
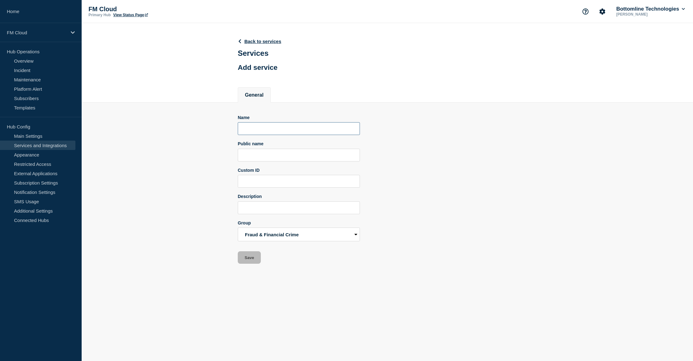
click at [273, 135] on input "Name" at bounding box center [299, 128] width 122 height 13
paste input "MCF - GB - FMA"
type input "MCF - GB - FMA"
paste input "UA Sanction Screening - GB - 02"
type input "UA Sanction Screening - GB - 02"
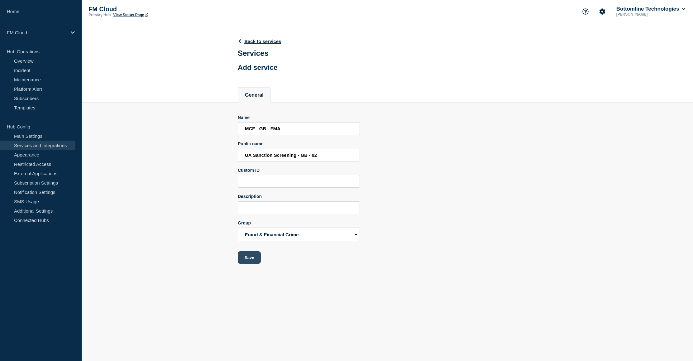
click at [257, 263] on button "Save" at bounding box center [249, 257] width 23 height 12
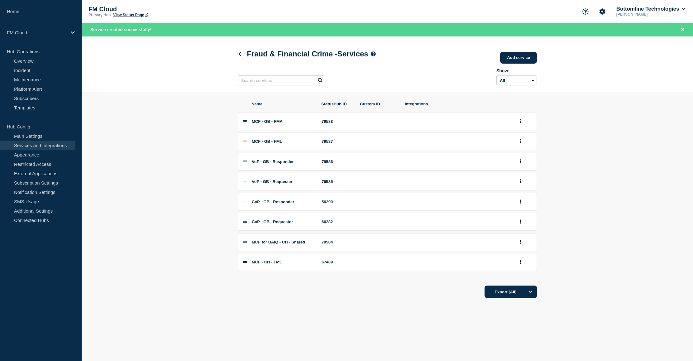
click at [368, 63] on div "Fraud & Financial Crime - Services Add service" at bounding box center [387, 54] width 299 height 19
click at [242, 52] on link at bounding box center [241, 53] width 7 height 5
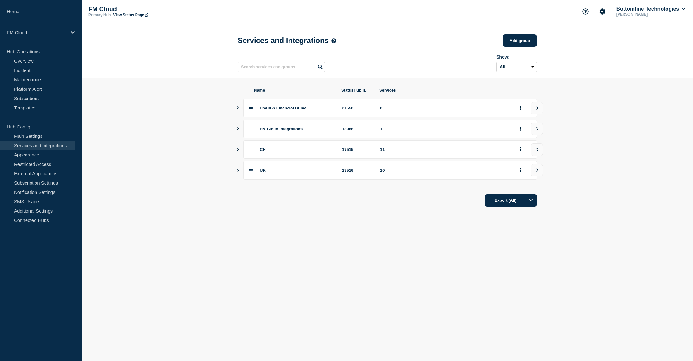
click at [236, 130] on icon "Show services" at bounding box center [238, 128] width 4 height 3
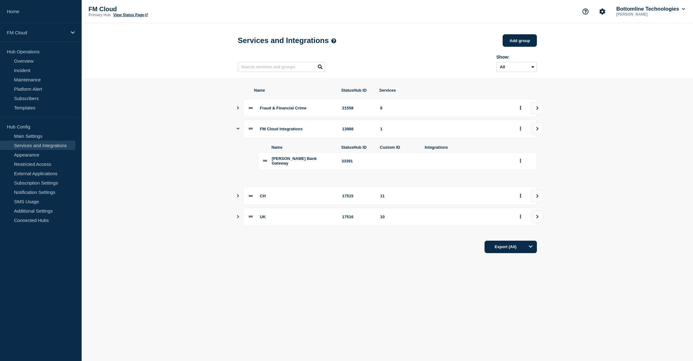
click at [237, 129] on icon "Show services" at bounding box center [237, 128] width 3 height 4
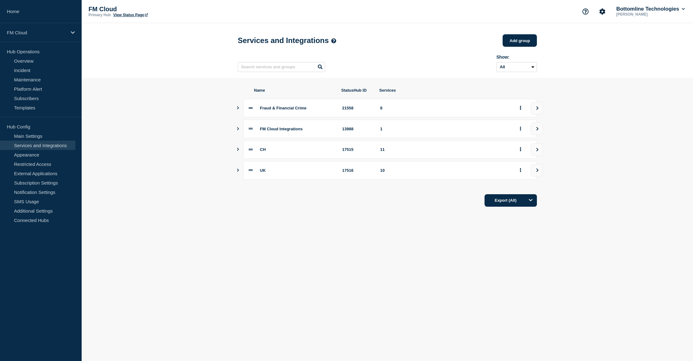
click at [237, 151] on icon "Show services" at bounding box center [238, 149] width 4 height 3
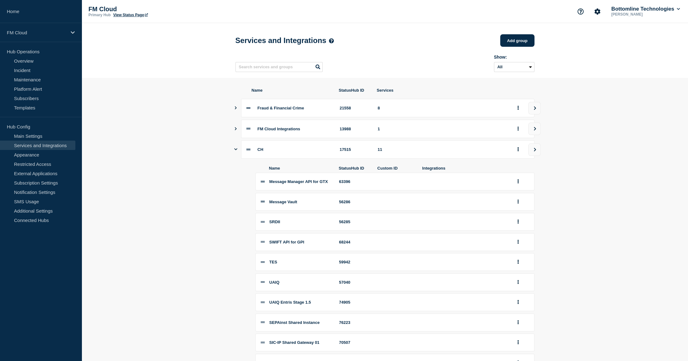
click at [238, 153] on div "CH 17515 11" at bounding box center [384, 149] width 299 height 18
click at [236, 150] on icon "Show services" at bounding box center [235, 149] width 3 height 2
